Goal: Information Seeking & Learning: Learn about a topic

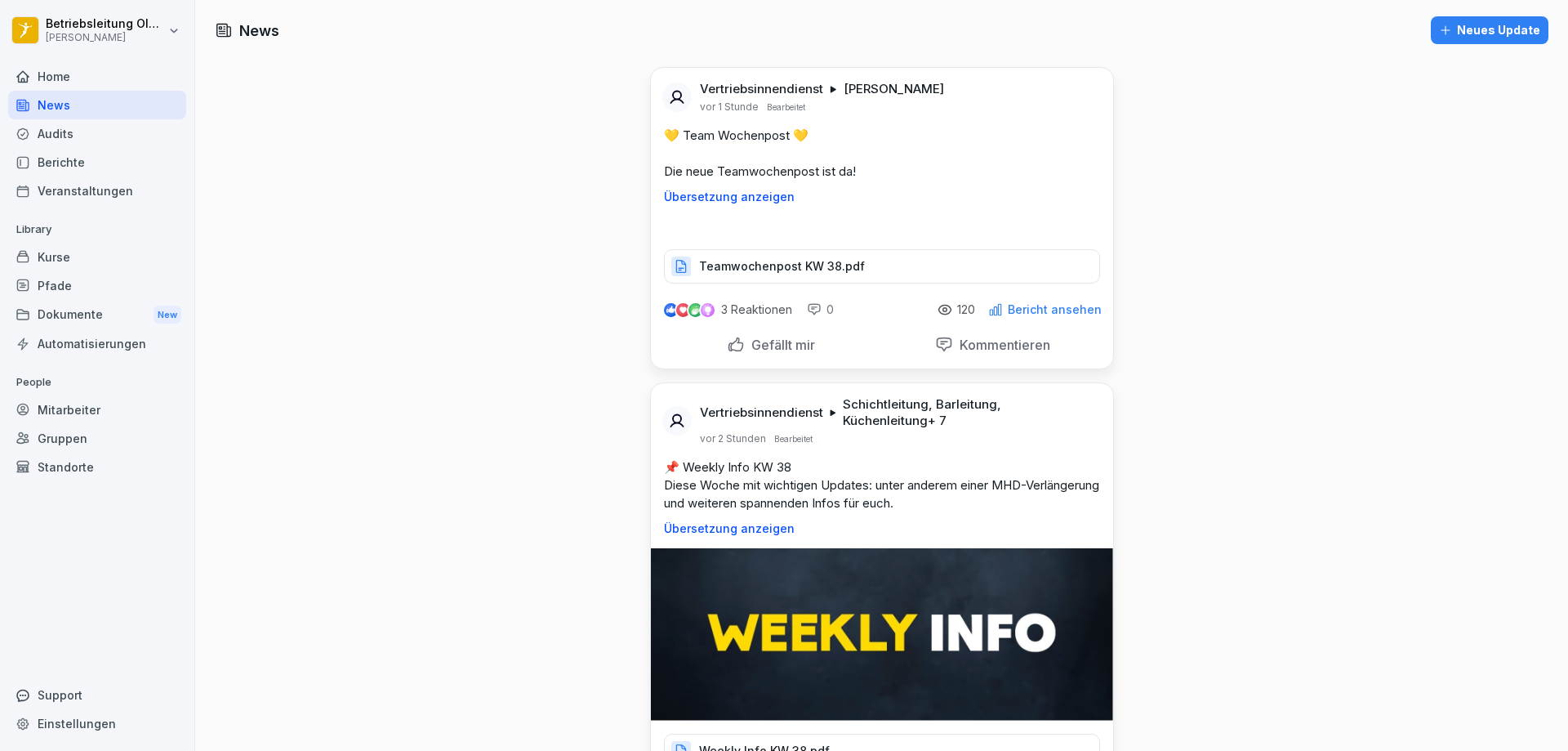
scroll to position [245, 0]
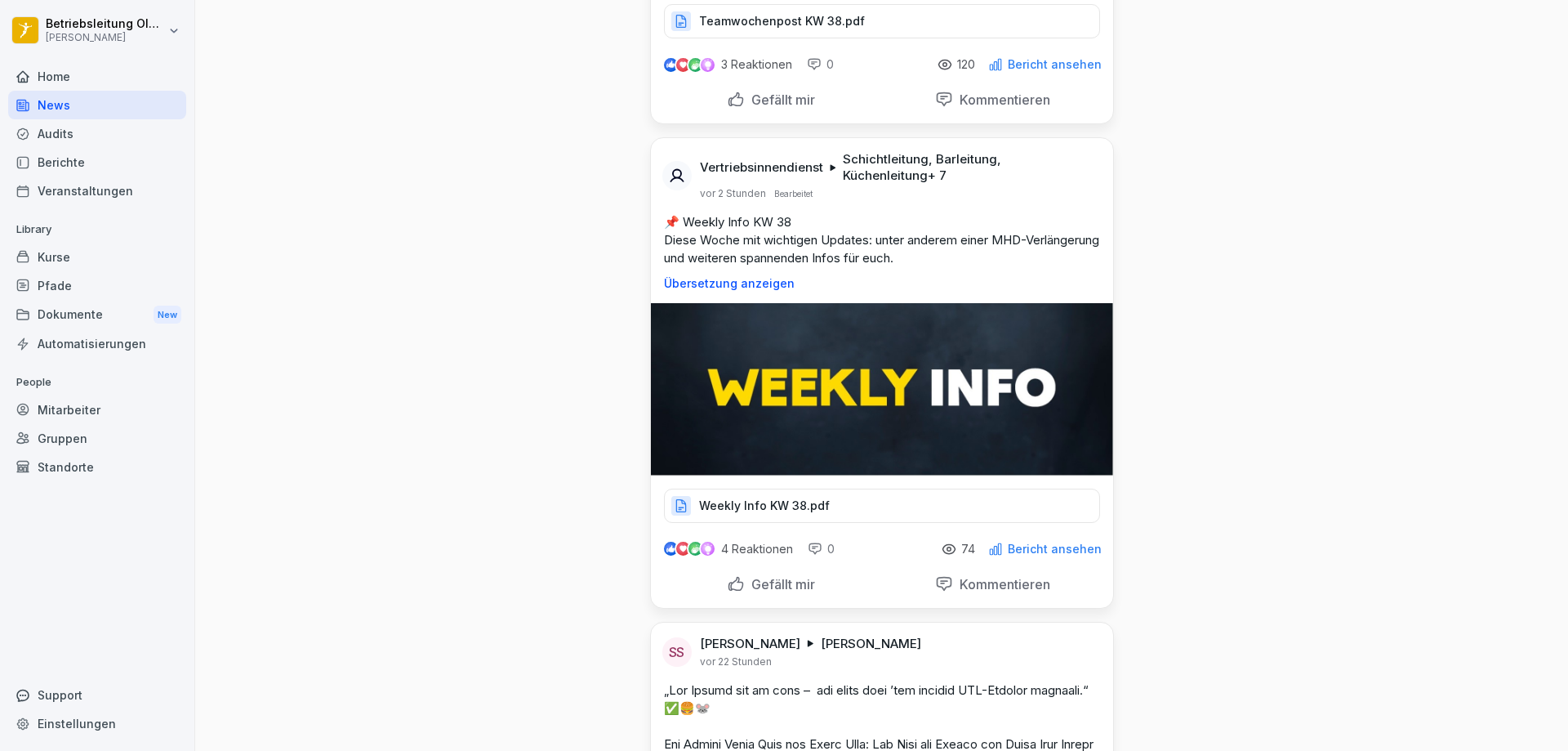
click at [762, 502] on p "Weekly Info KW 38.pdf" at bounding box center [763, 505] width 131 height 17
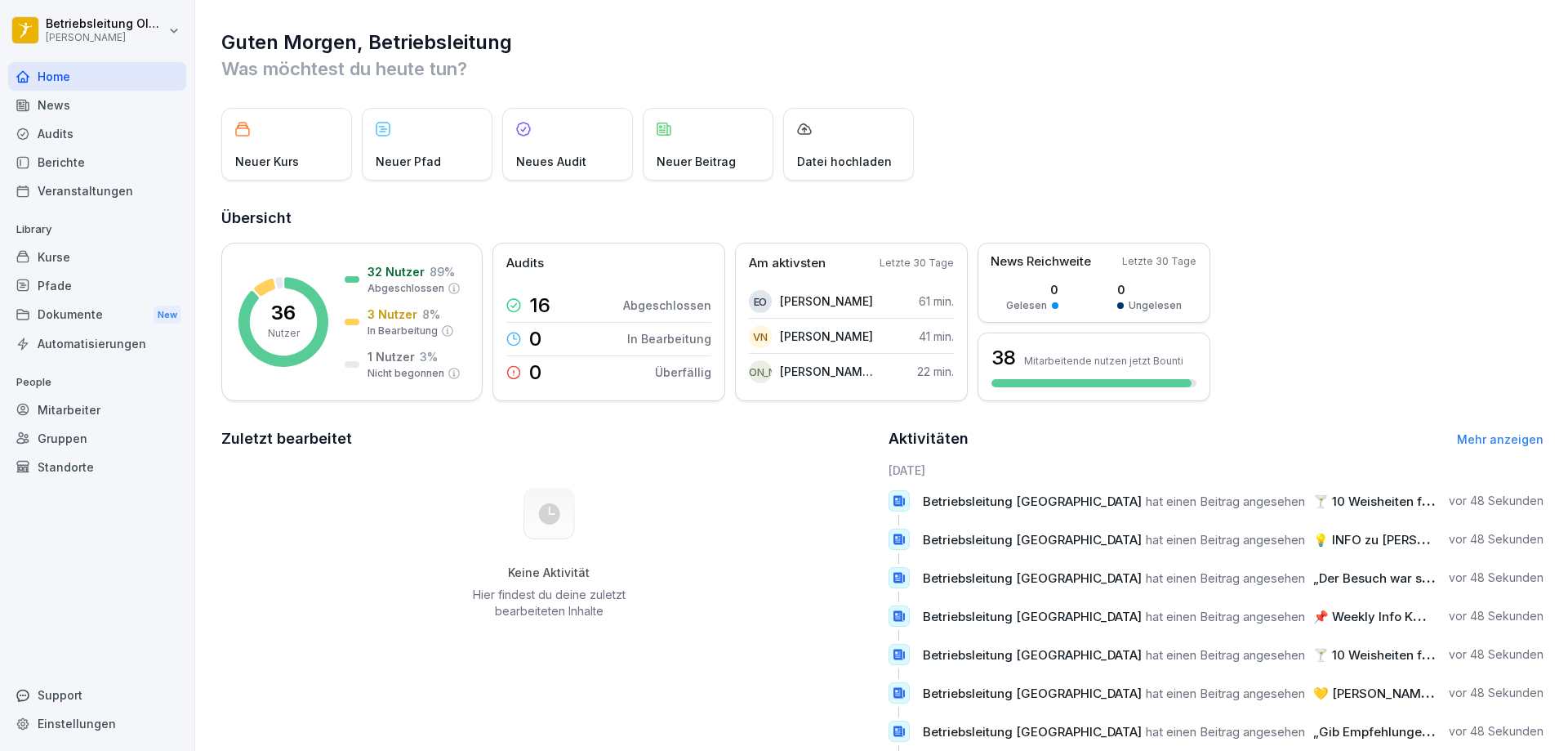
click at [64, 96] on div "News" at bounding box center [96, 104] width 178 height 29
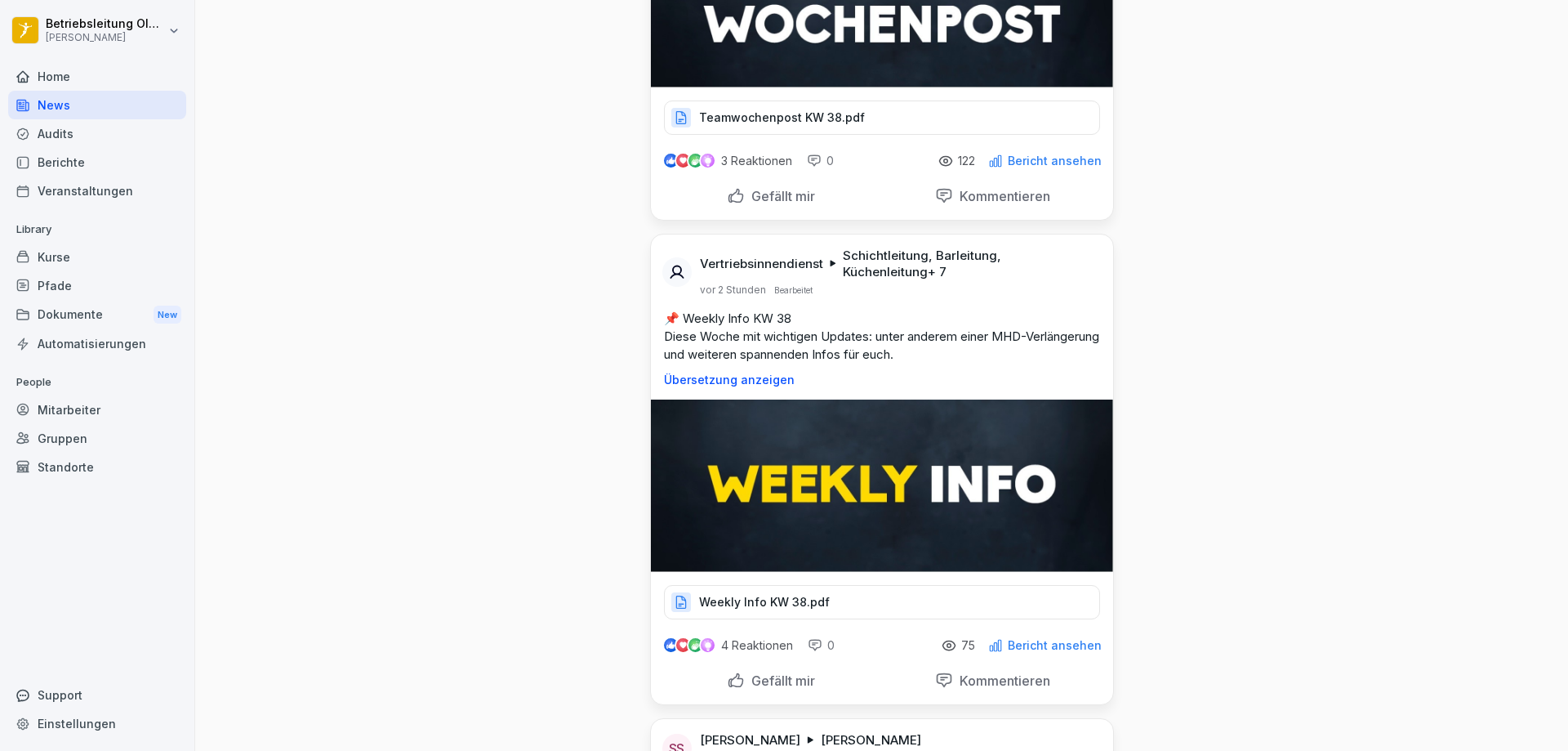
scroll to position [409, 0]
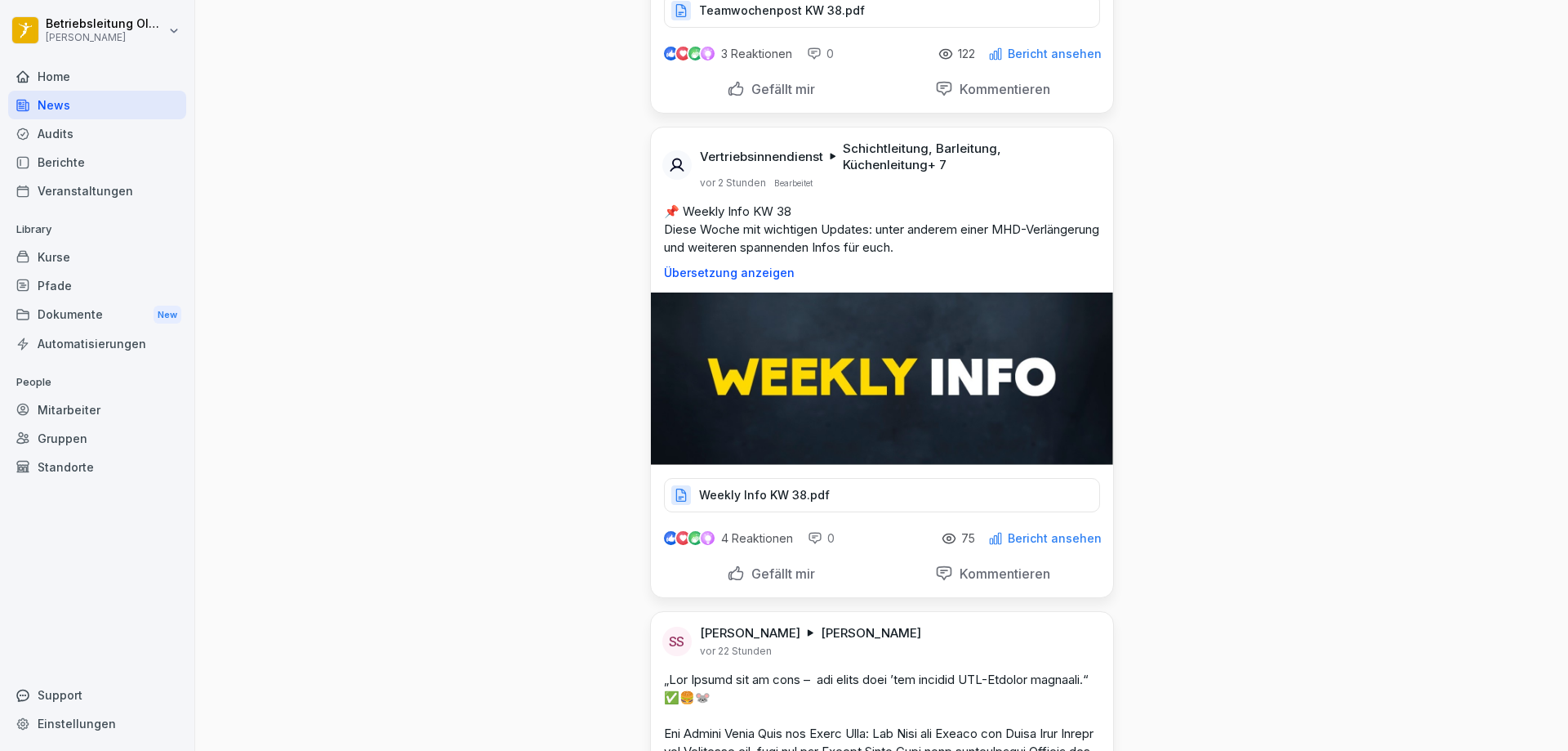
click at [824, 495] on div "Weekly Info KW 38.pdf" at bounding box center [882, 494] width 436 height 34
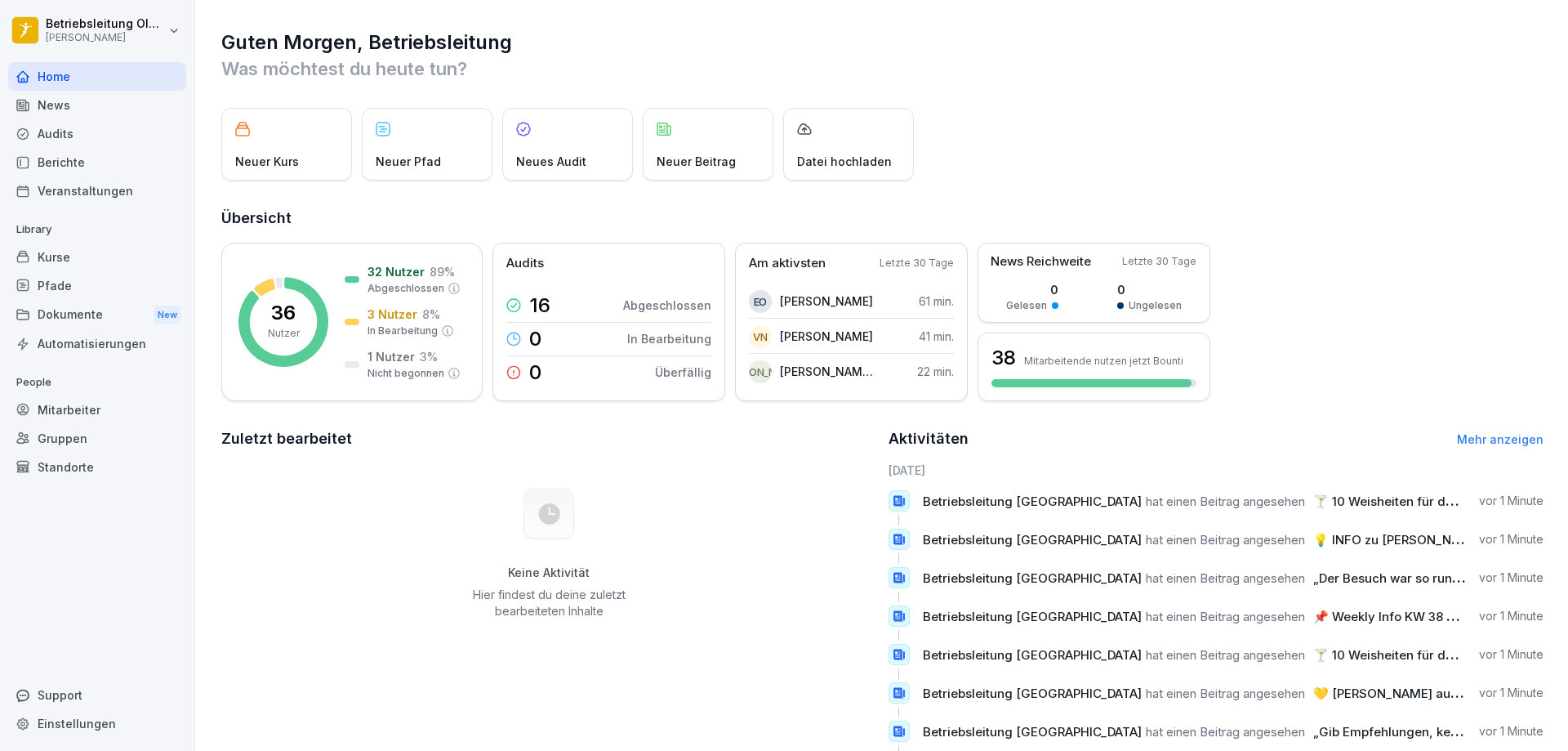
click at [51, 403] on div "Mitarbeiter" at bounding box center [96, 409] width 178 height 29
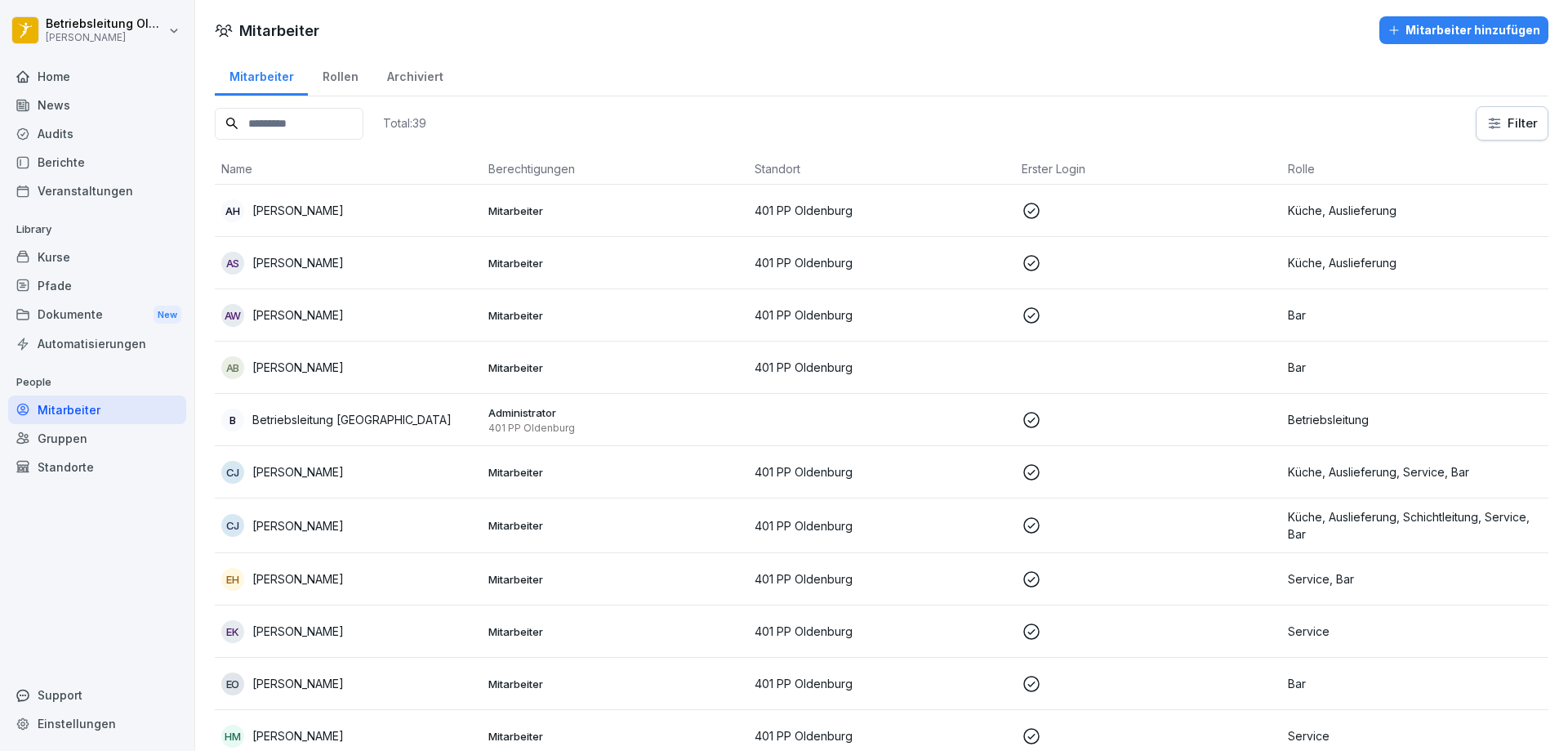
click at [41, 318] on div "Dokumente New" at bounding box center [96, 315] width 178 height 30
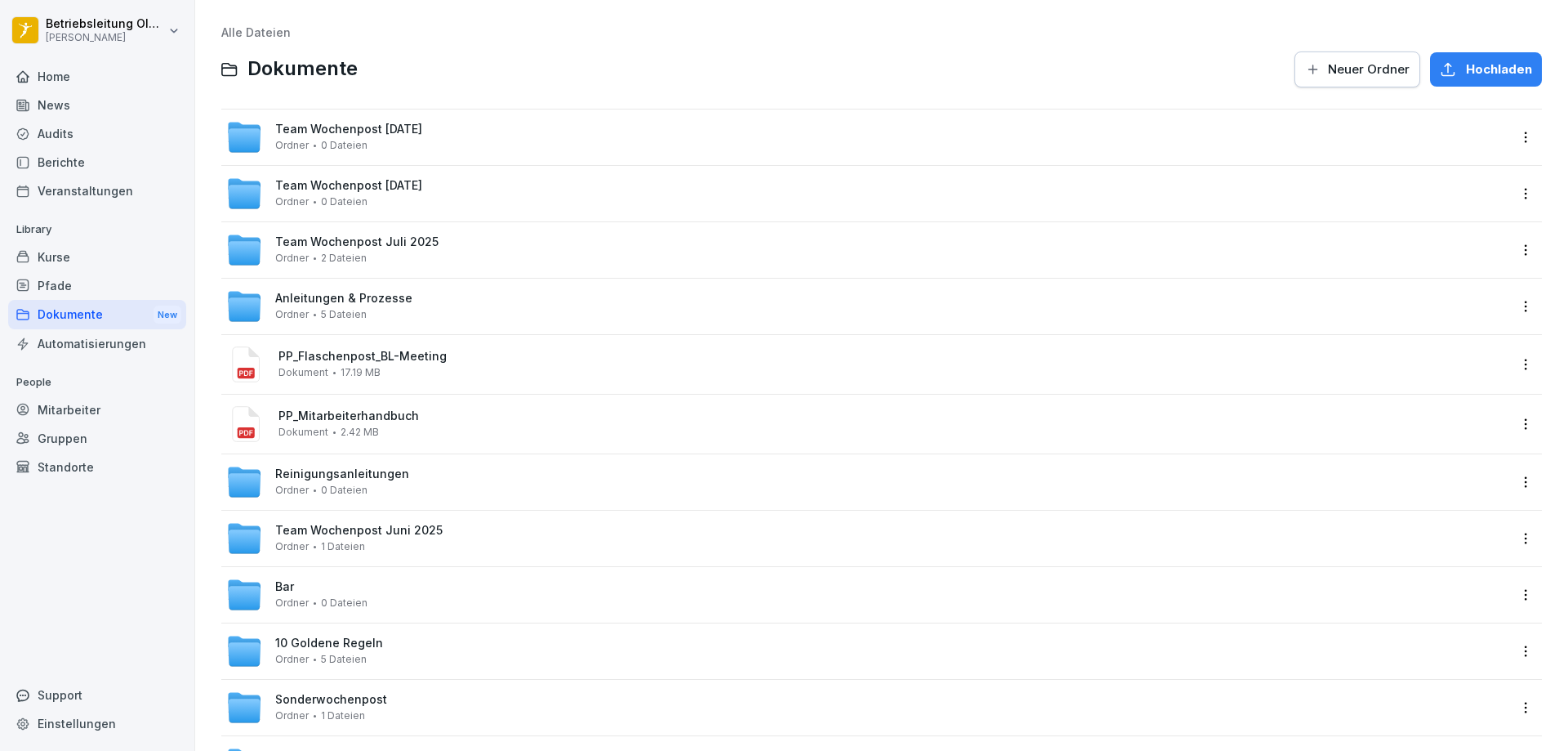
click at [37, 339] on div "Automatisierungen" at bounding box center [96, 343] width 178 height 29
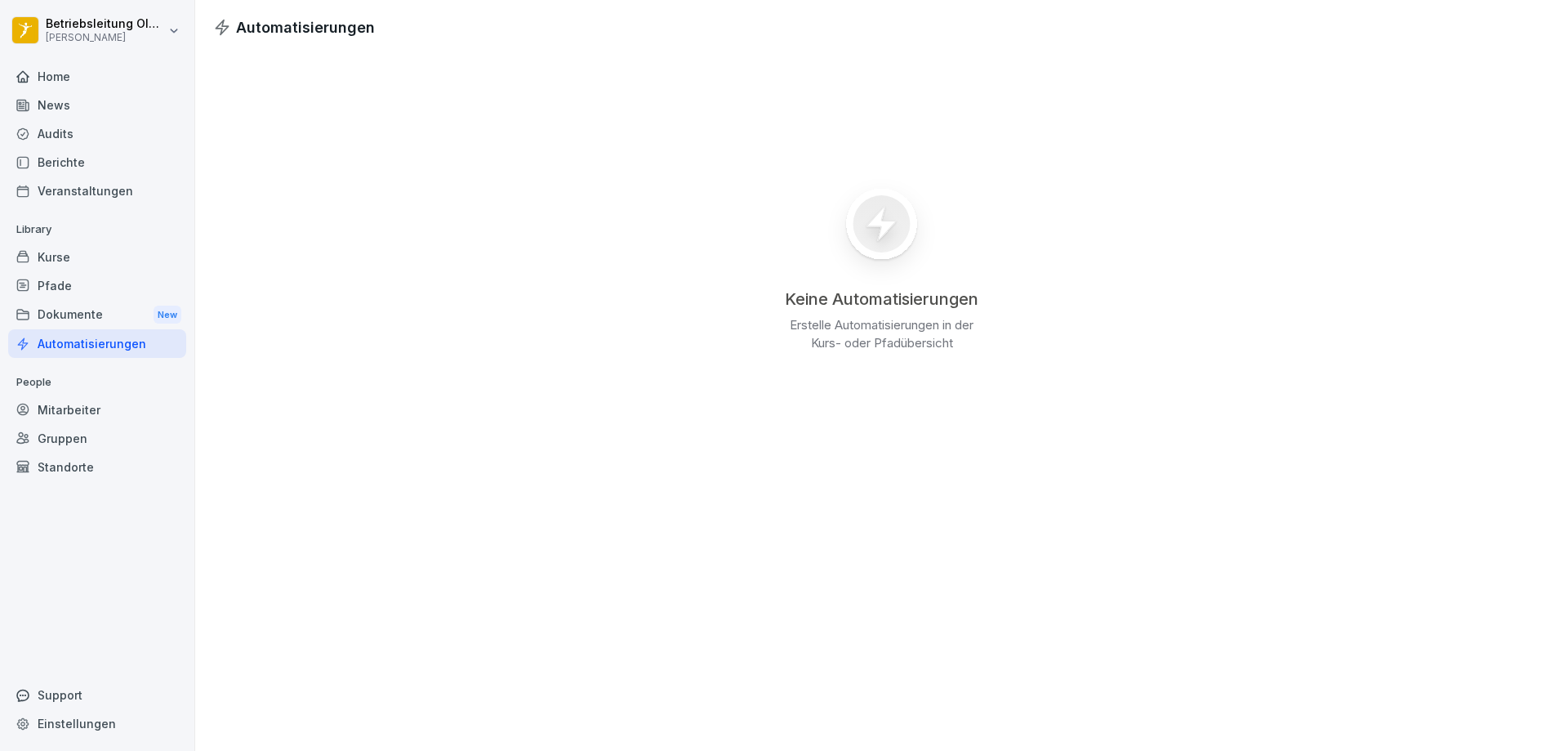
click at [32, 268] on div "Kurse" at bounding box center [96, 257] width 178 height 29
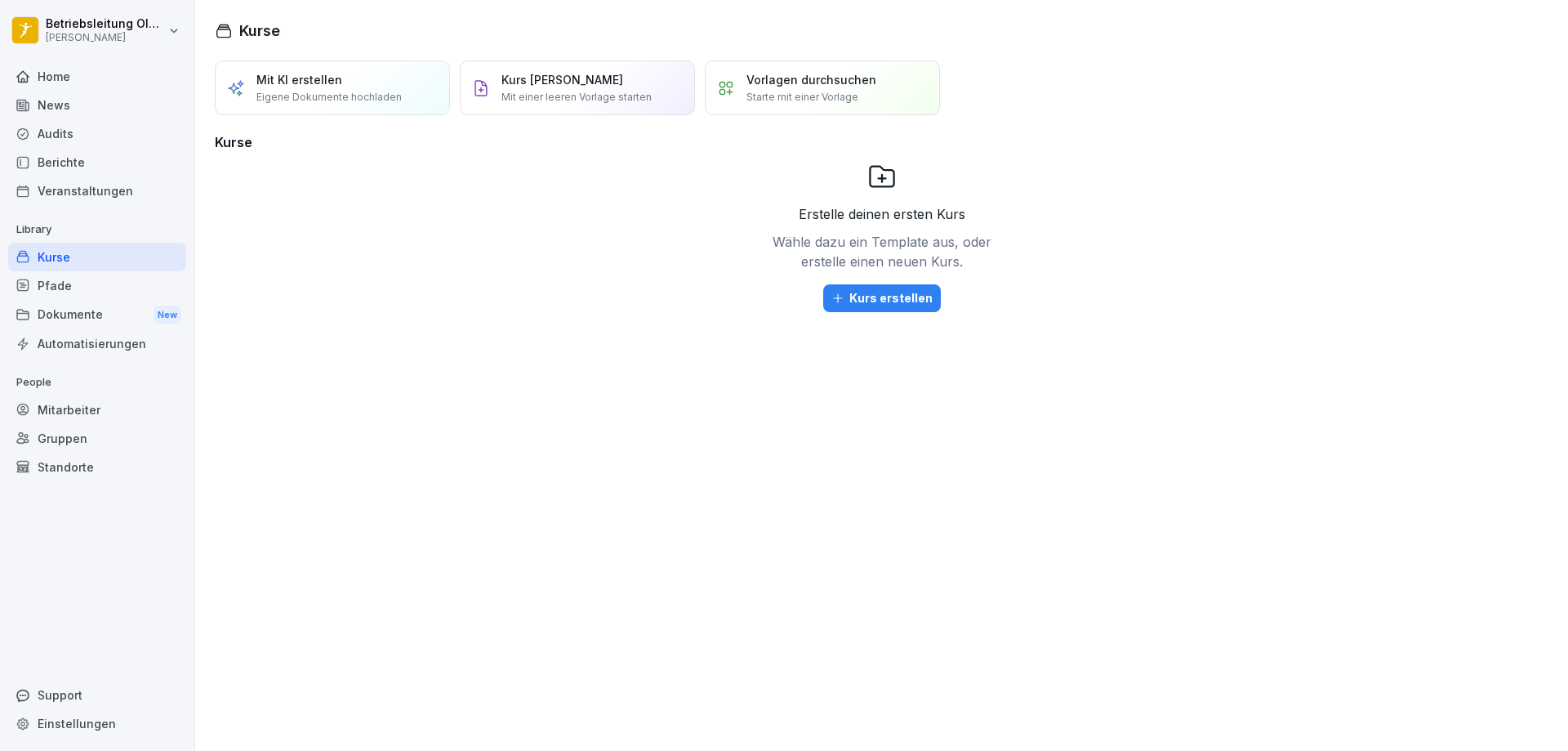
click at [39, 69] on div "Home" at bounding box center [96, 76] width 178 height 29
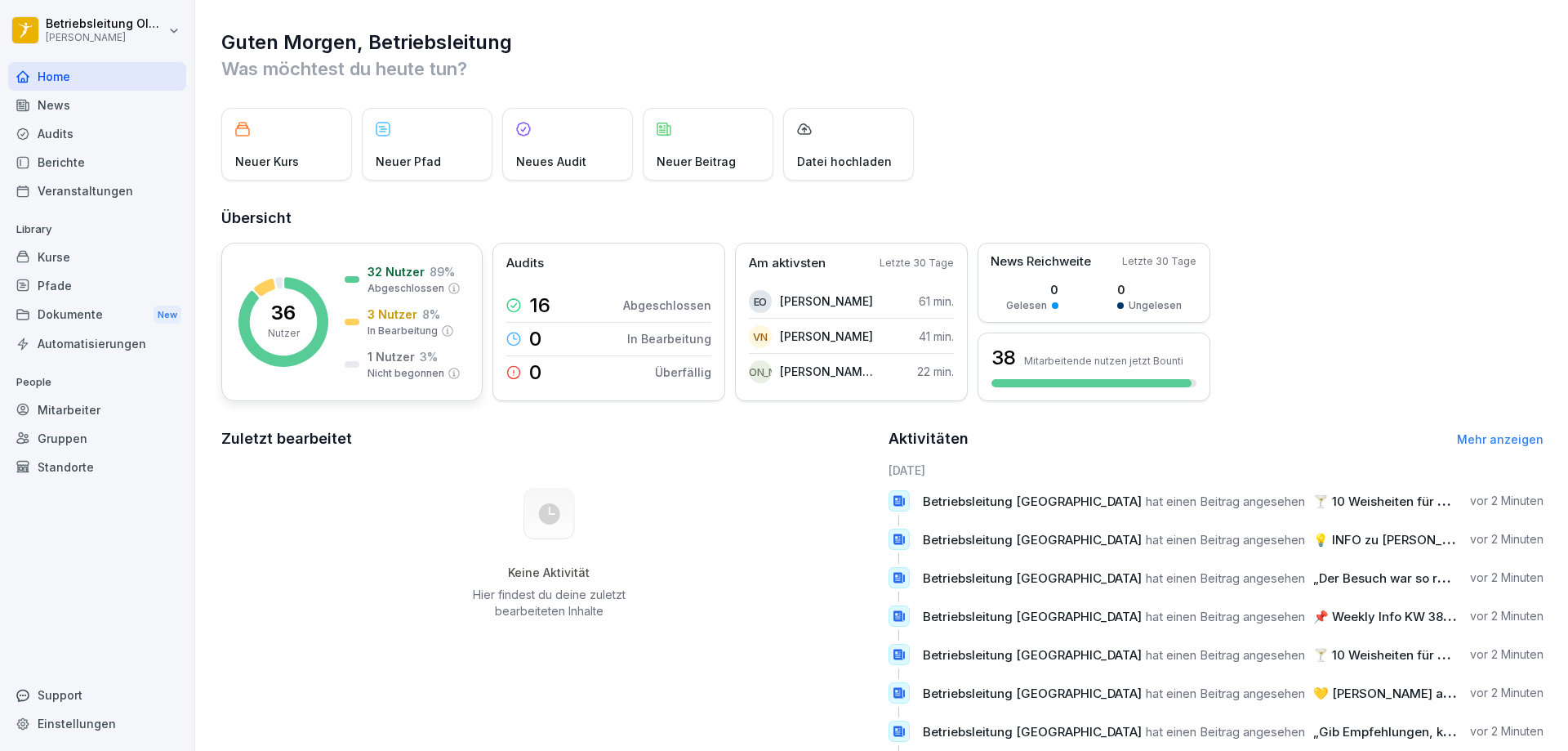
click at [267, 282] on icon at bounding box center [263, 286] width 21 height 17
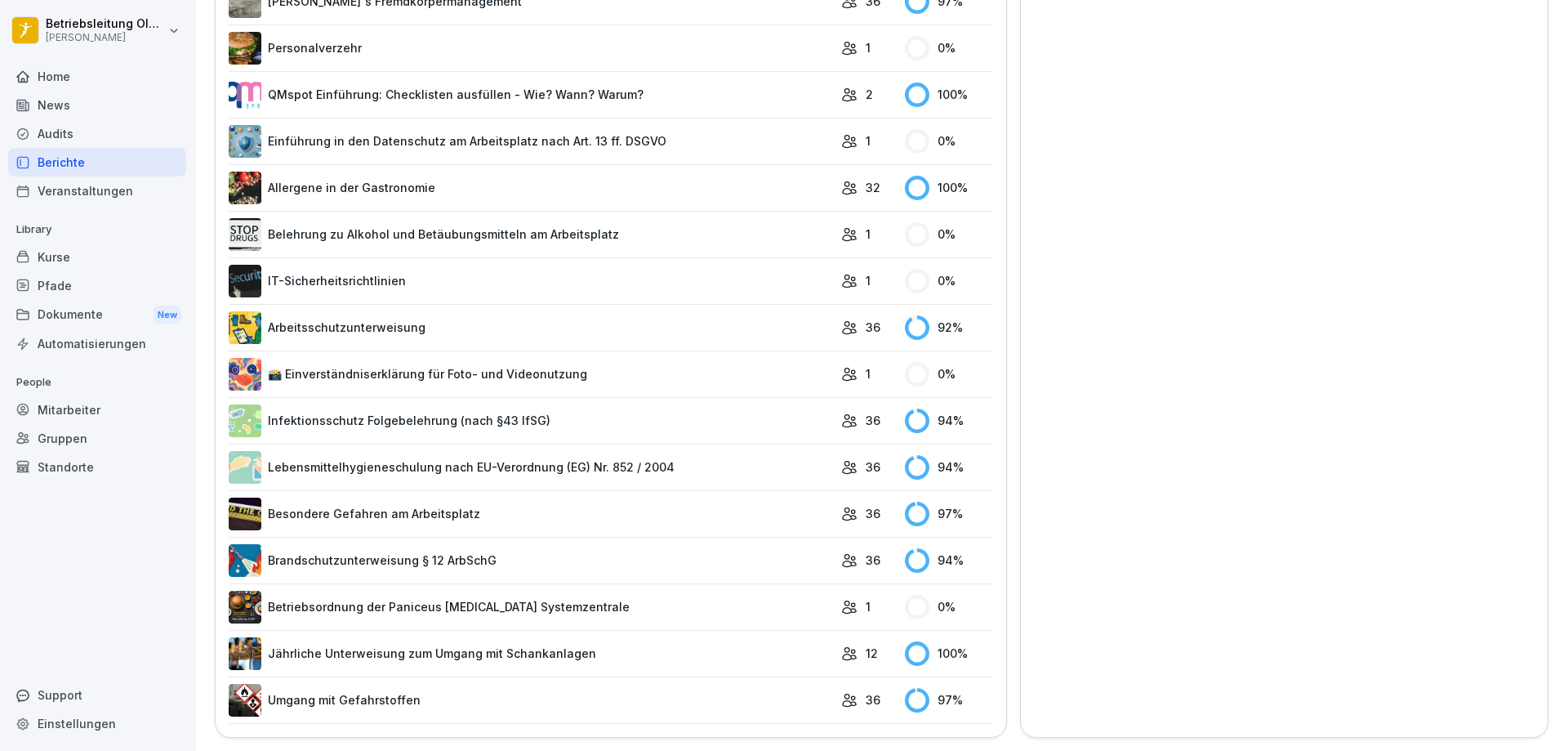
scroll to position [665, 0]
click at [316, 312] on link "Arbeitsschutzunterweisung" at bounding box center [531, 327] width 604 height 32
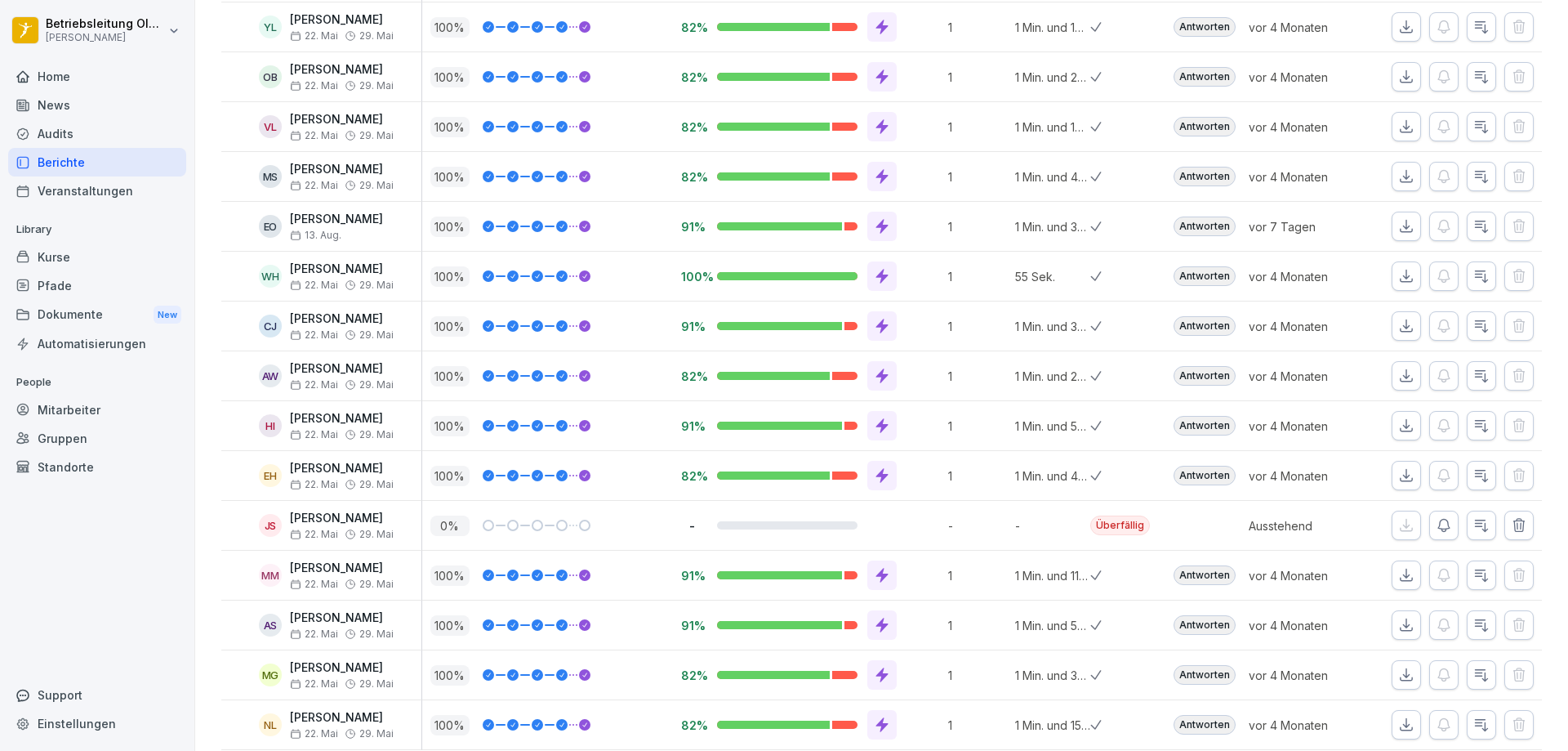
scroll to position [1396, 0]
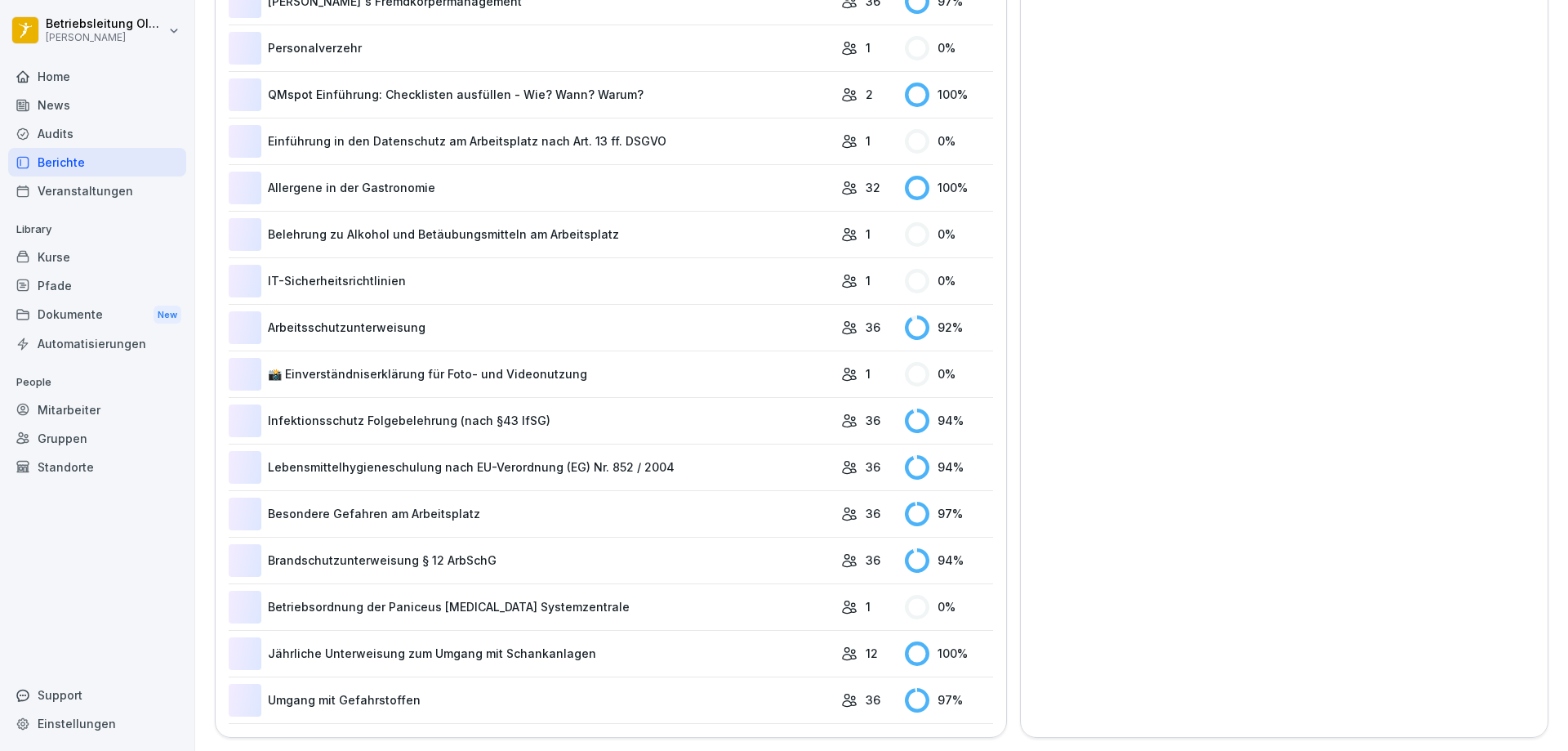
scroll to position [665, 0]
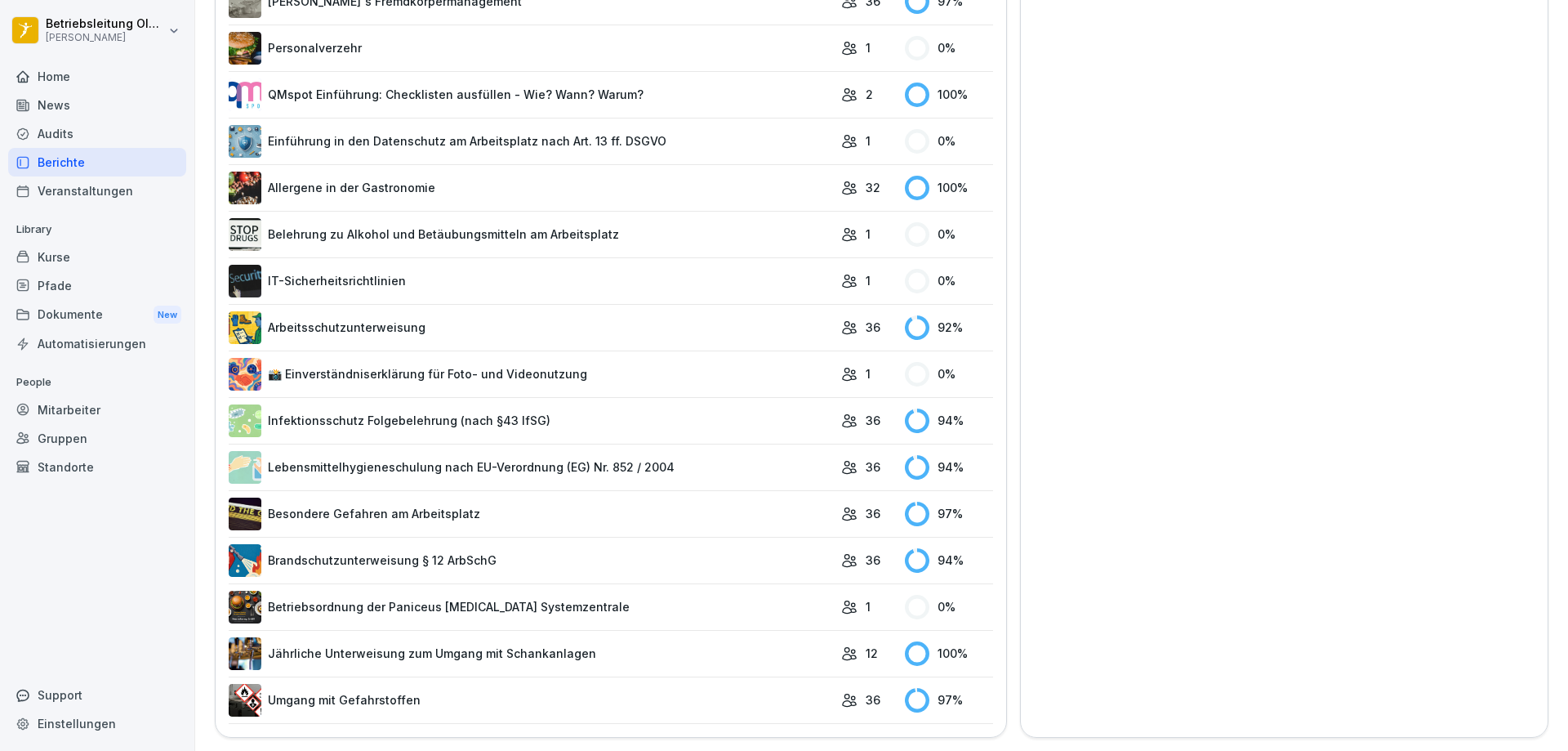
click at [330, 689] on link "Umgang mit Gefahrstoffen" at bounding box center [531, 700] width 604 height 32
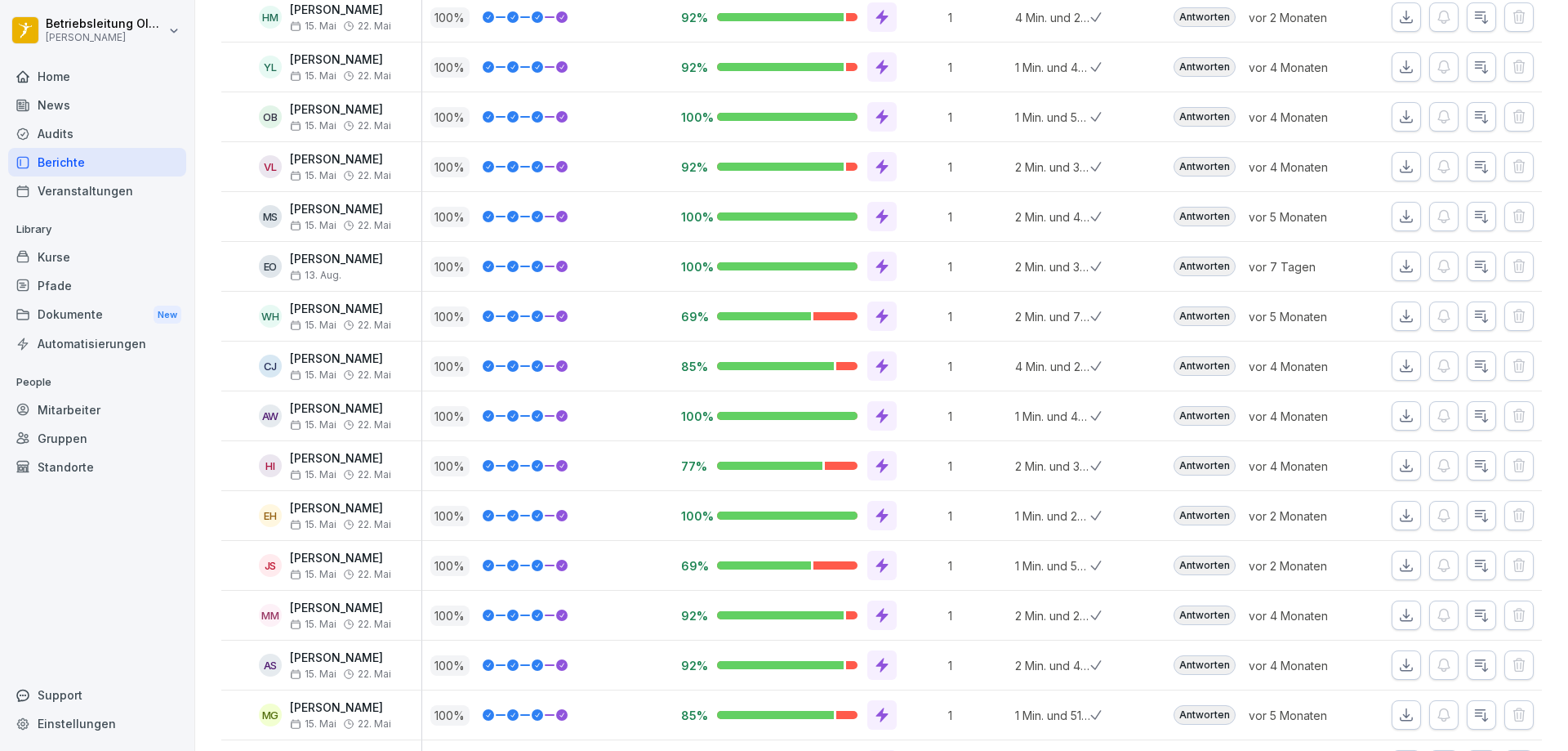
scroll to position [1396, 0]
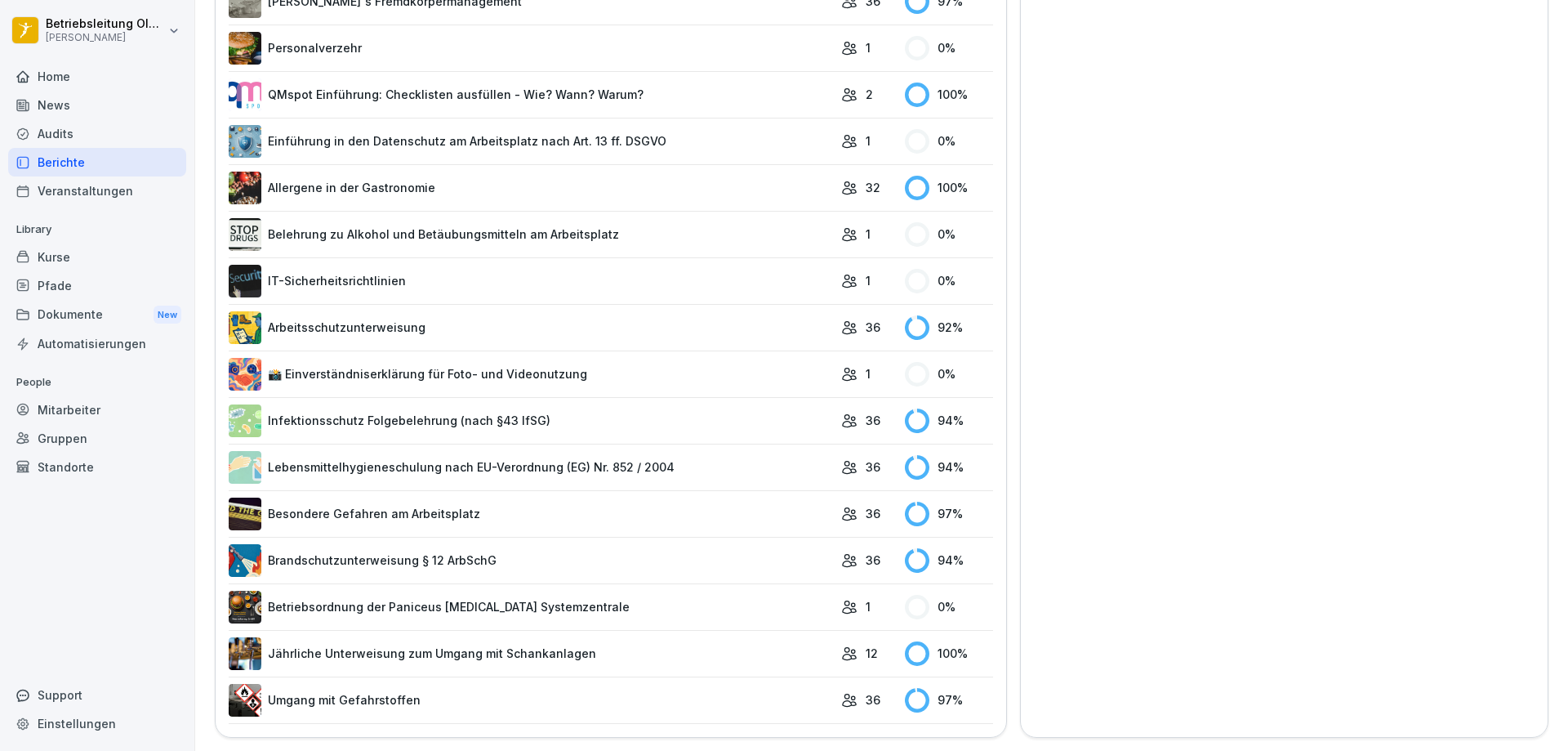
scroll to position [665, 0]
click at [399, 544] on link "Brandschutzunterweisung § 12 ArbSchG" at bounding box center [531, 559] width 604 height 32
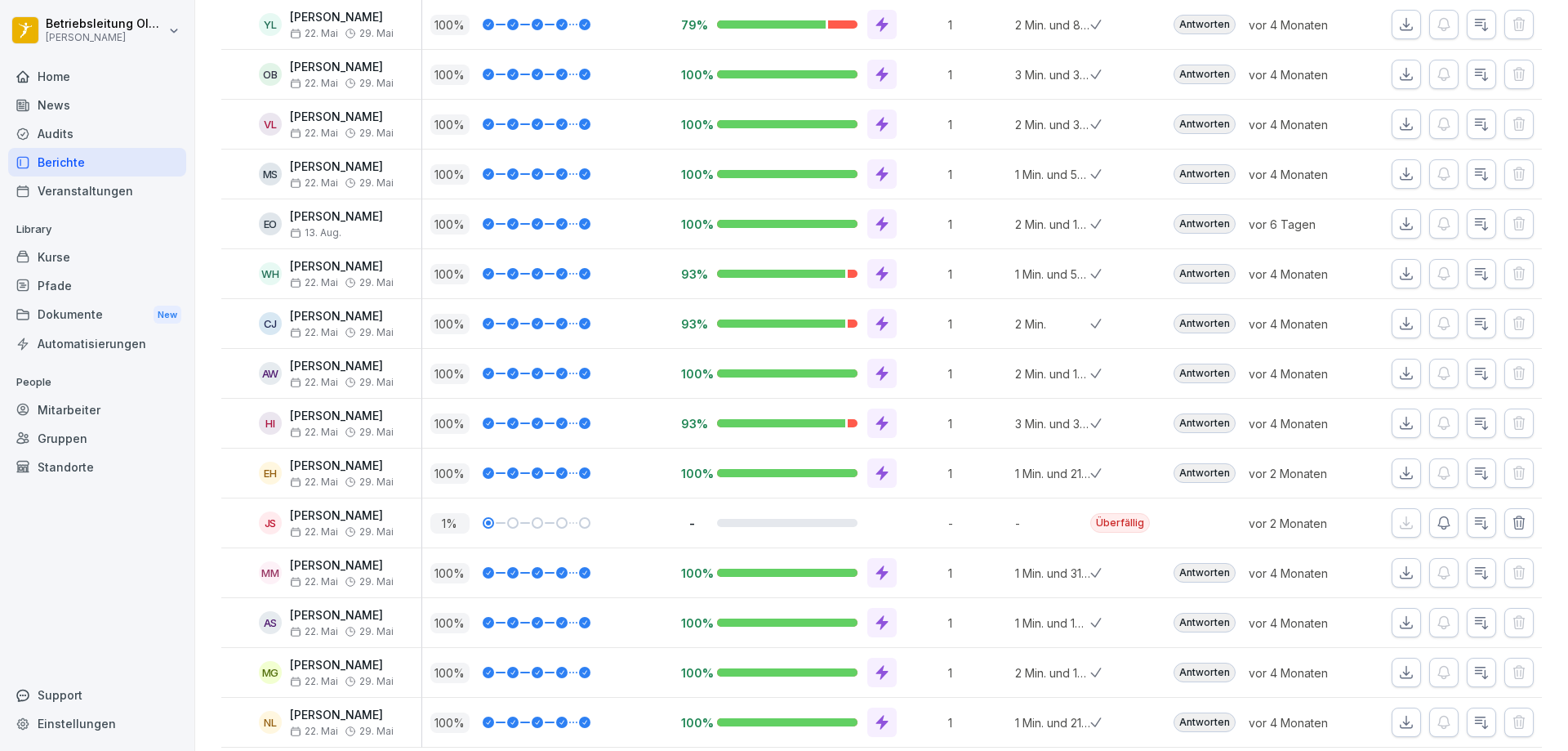
scroll to position [1396, 0]
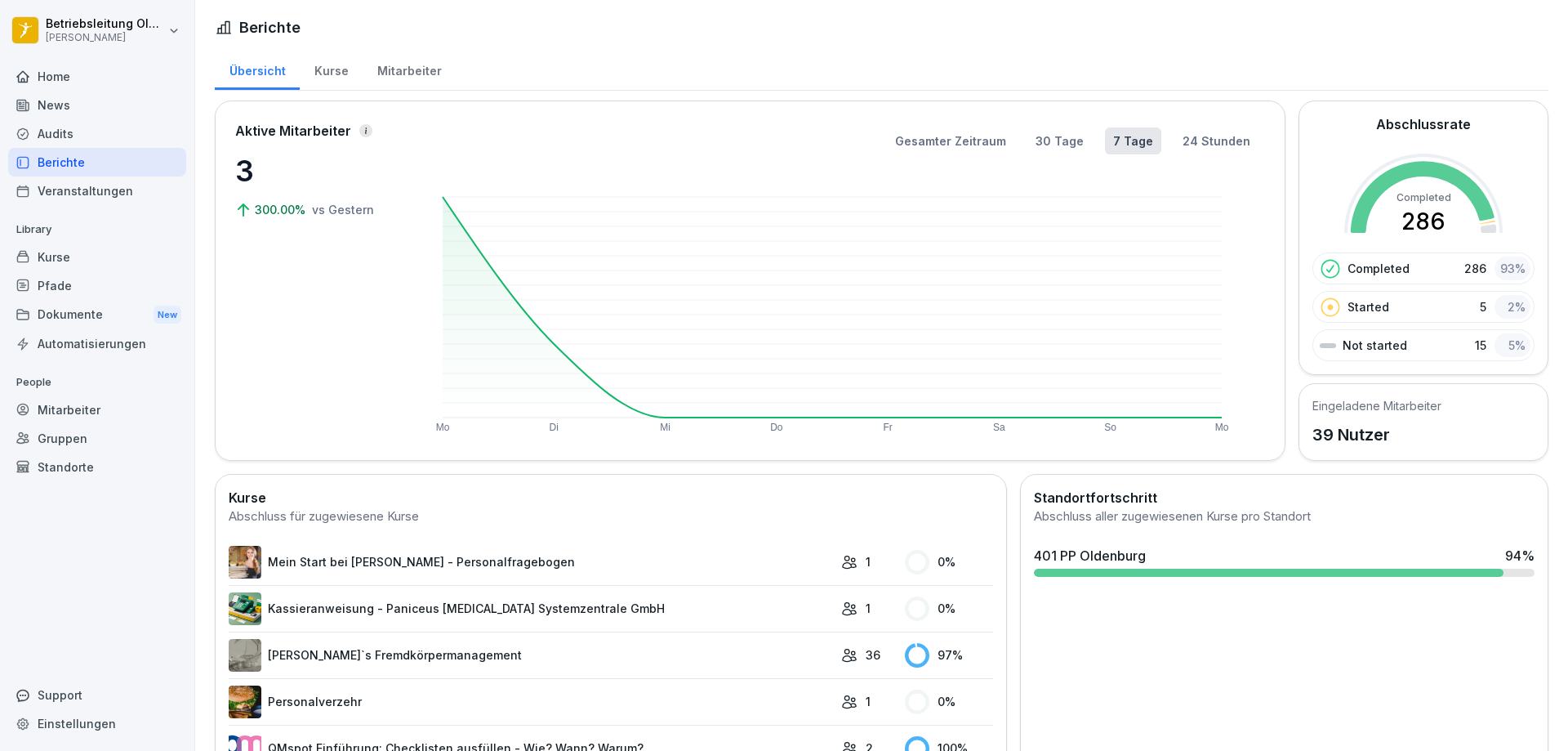
click at [331, 60] on div "Kurse" at bounding box center [331, 69] width 63 height 41
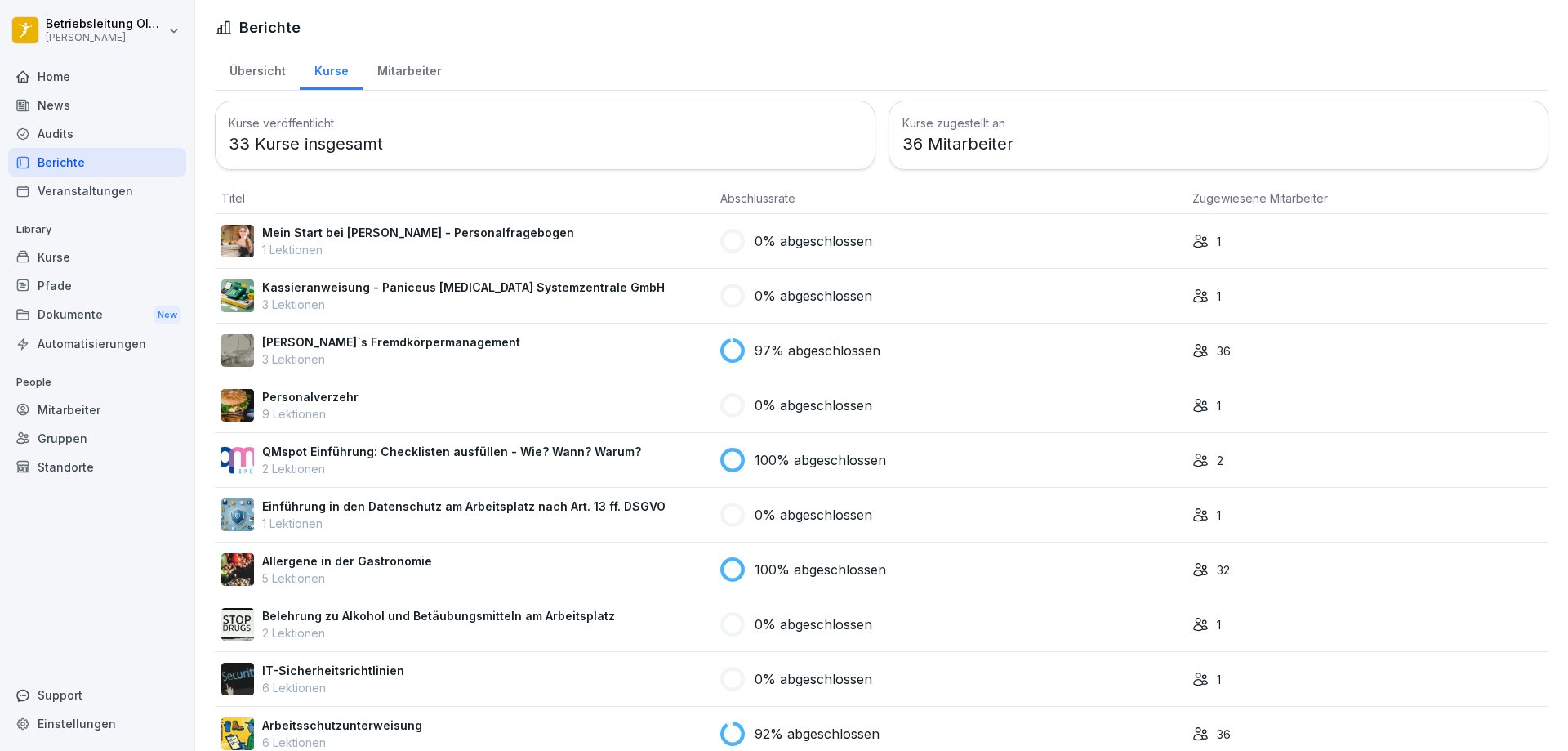
click at [382, 64] on div "Mitarbeiter" at bounding box center [409, 69] width 93 height 41
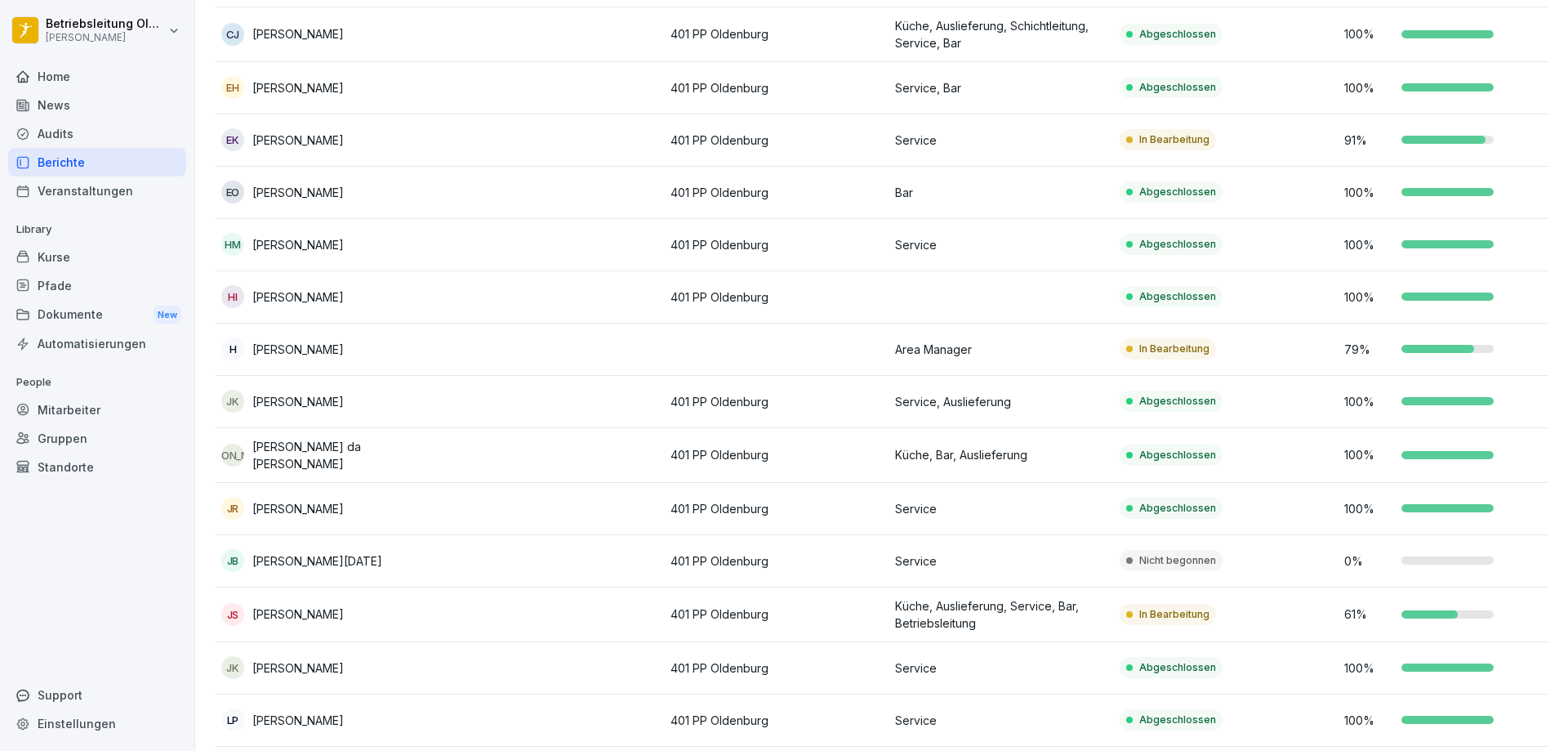
scroll to position [654, 0]
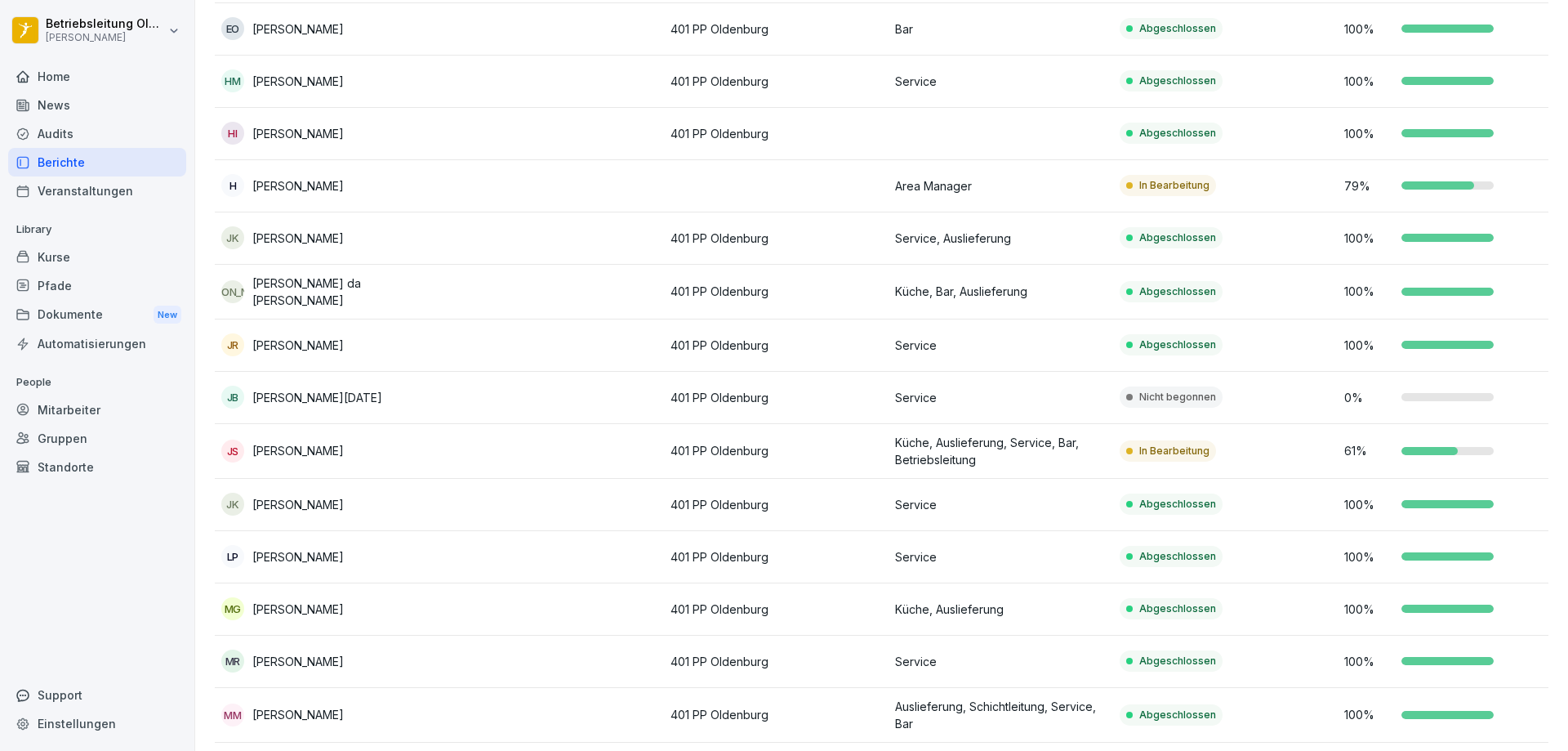
click at [301, 285] on p "[PERSON_NAME] da [PERSON_NAME]" at bounding box center [343, 291] width 181 height 34
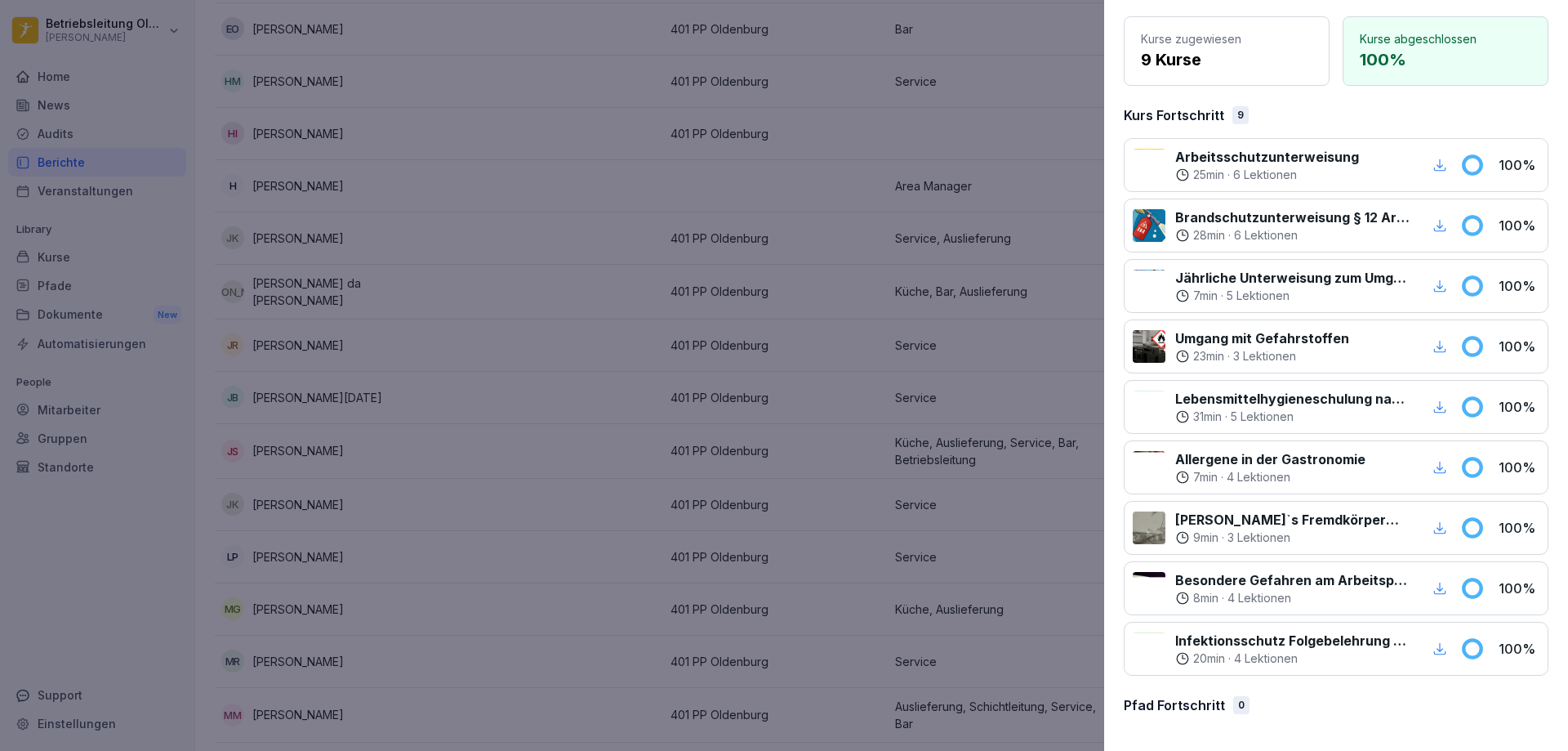
scroll to position [159, 0]
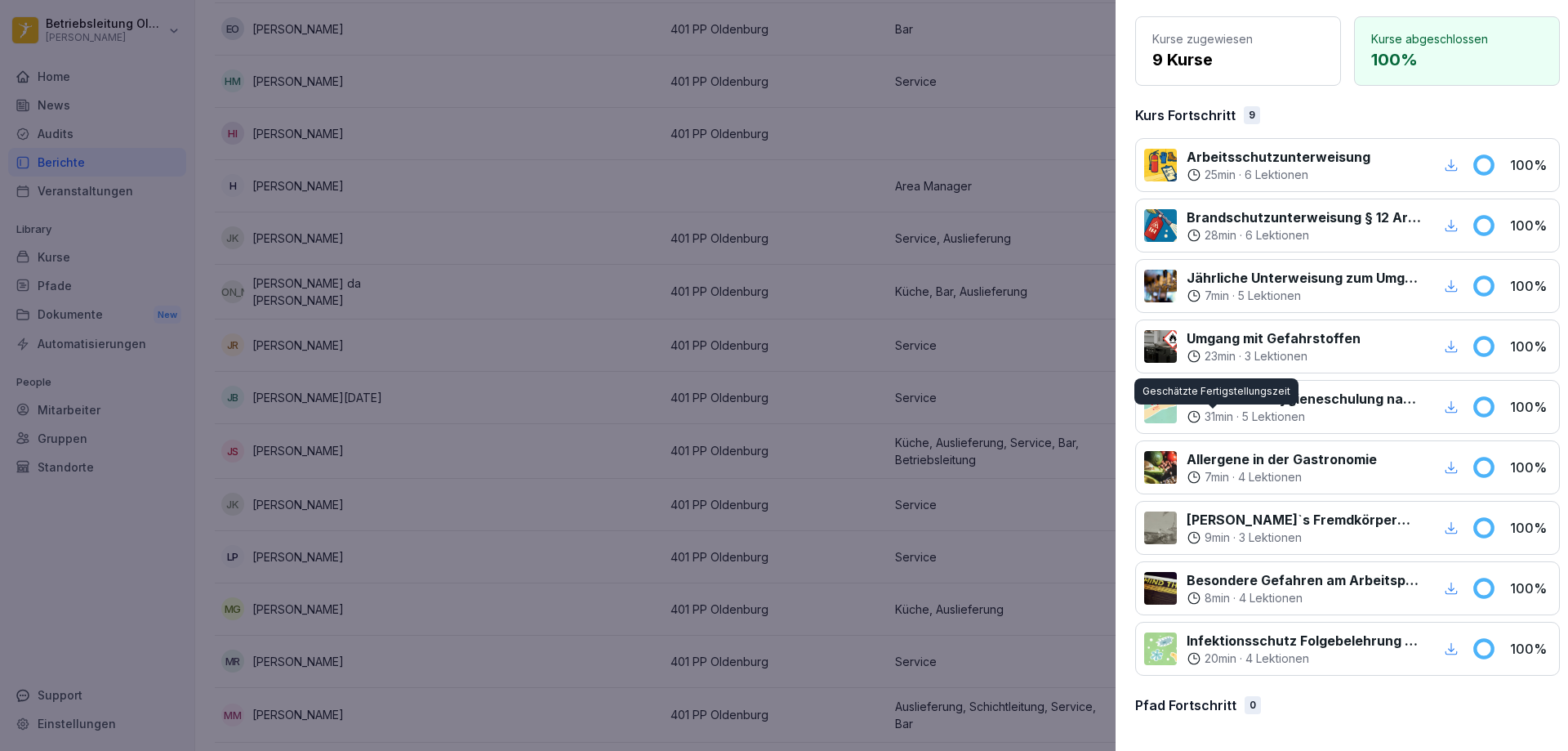
click at [1058, 437] on div at bounding box center [784, 376] width 1568 height 751
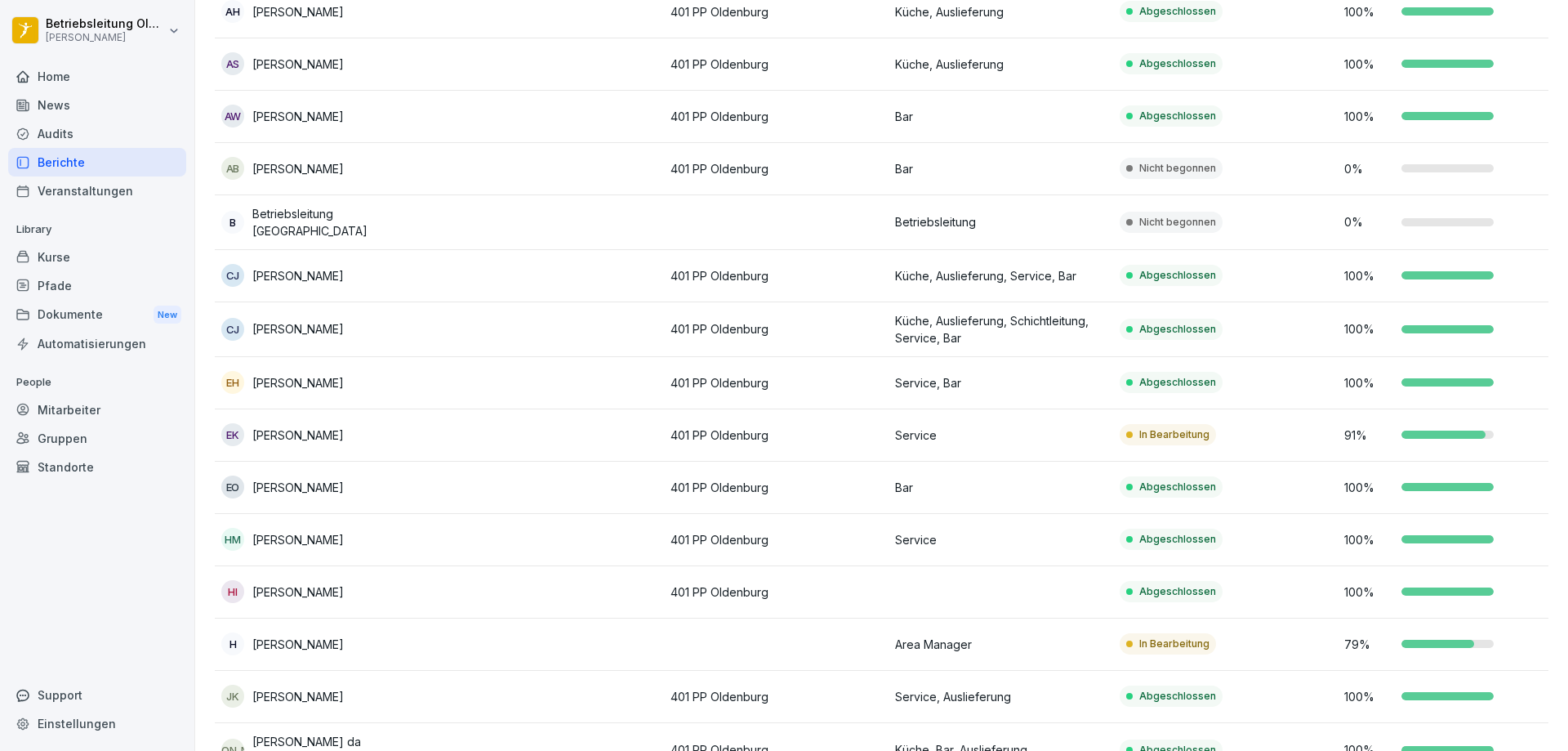
scroll to position [245, 0]
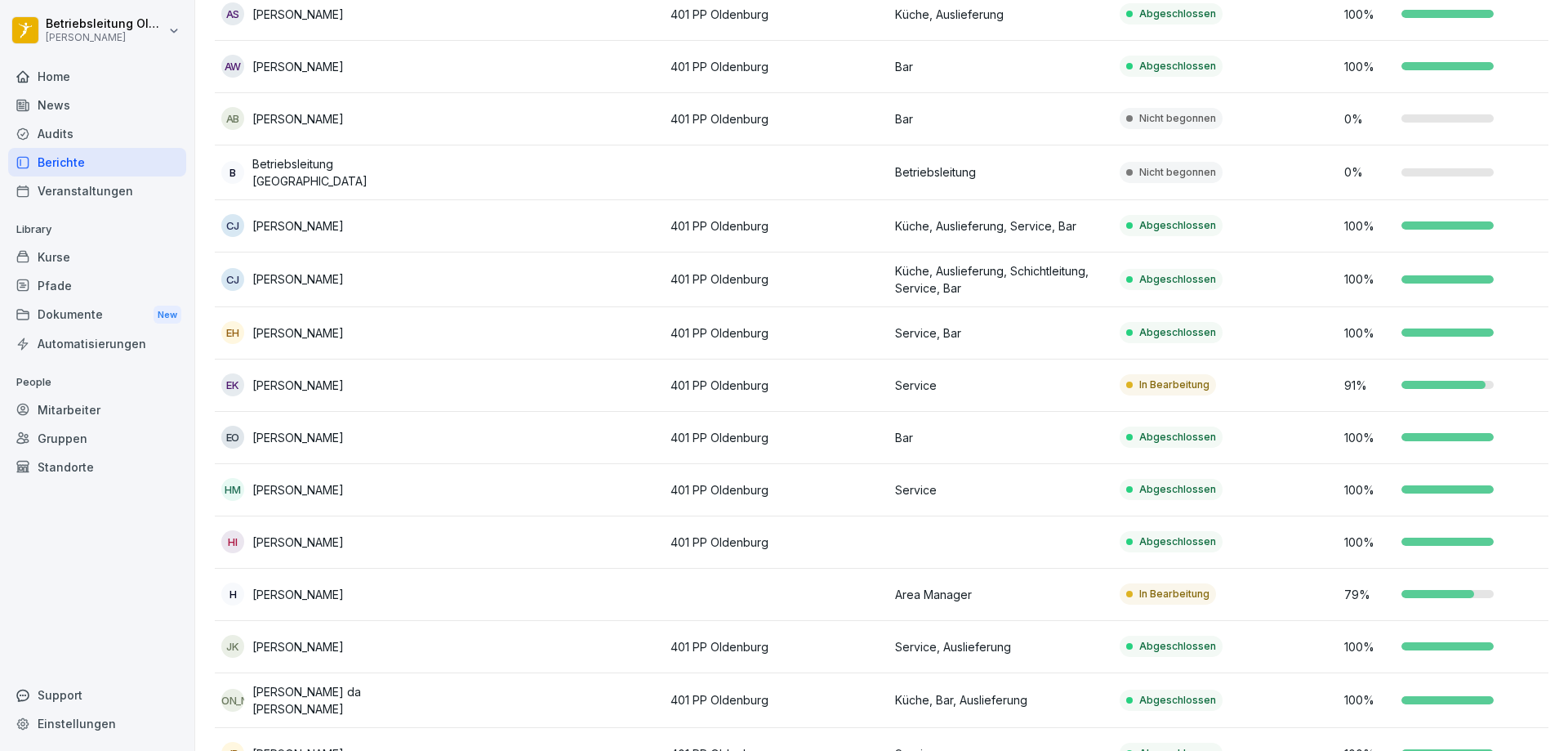
click at [341, 394] on td "EK [PERSON_NAME]" at bounding box center [327, 385] width 225 height 52
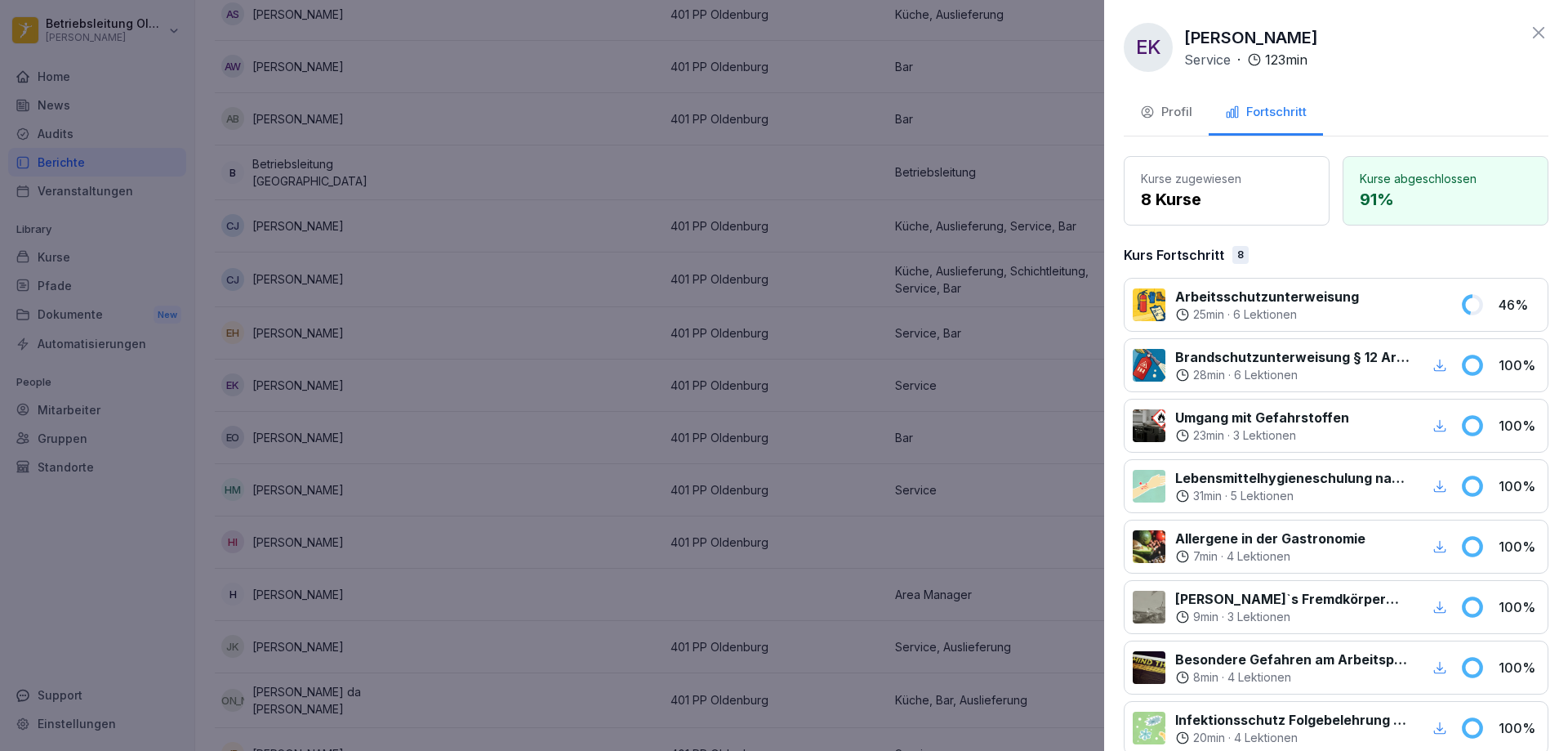
click at [515, 477] on div at bounding box center [784, 376] width 1568 height 751
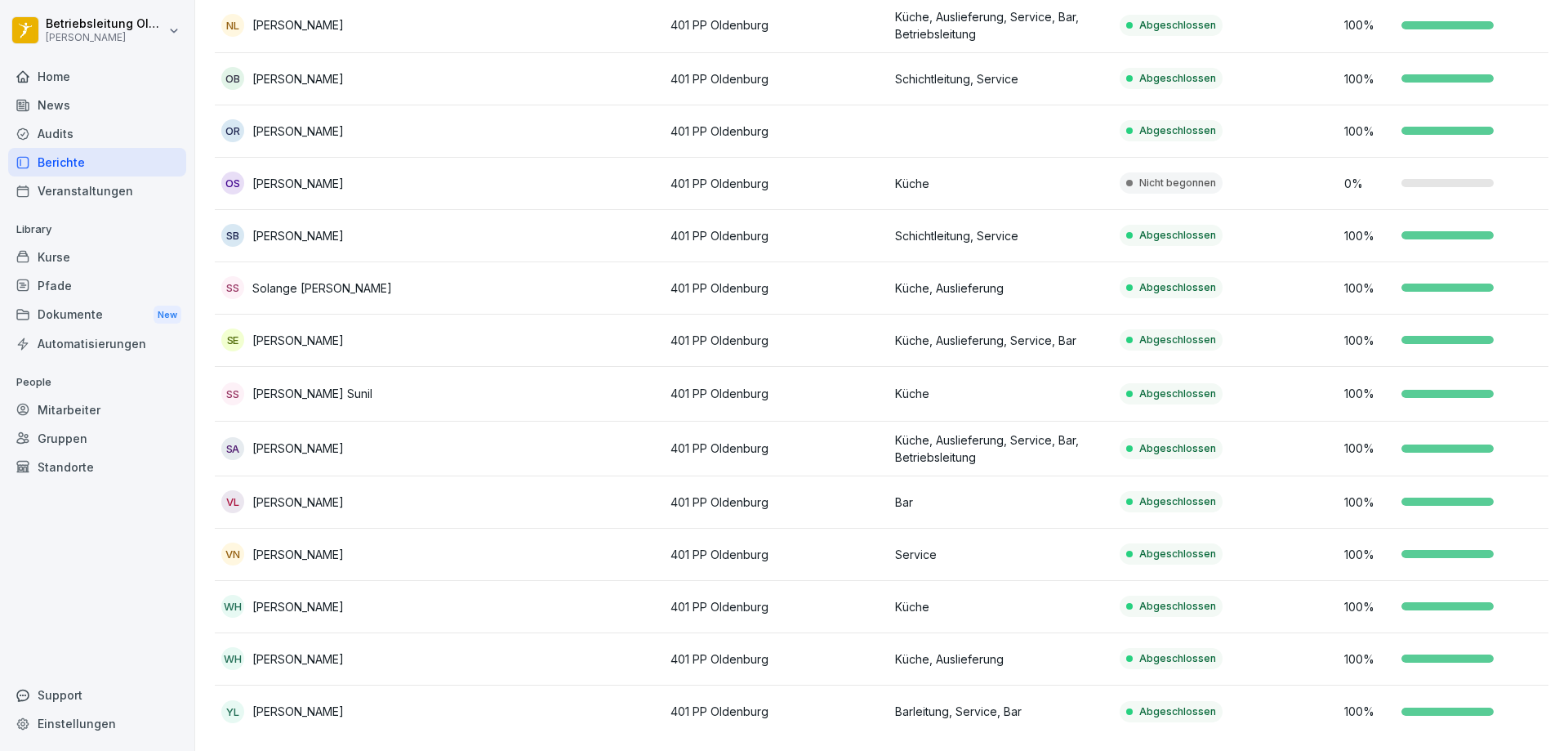
scroll to position [1525, 0]
